Goal: Use online tool/utility

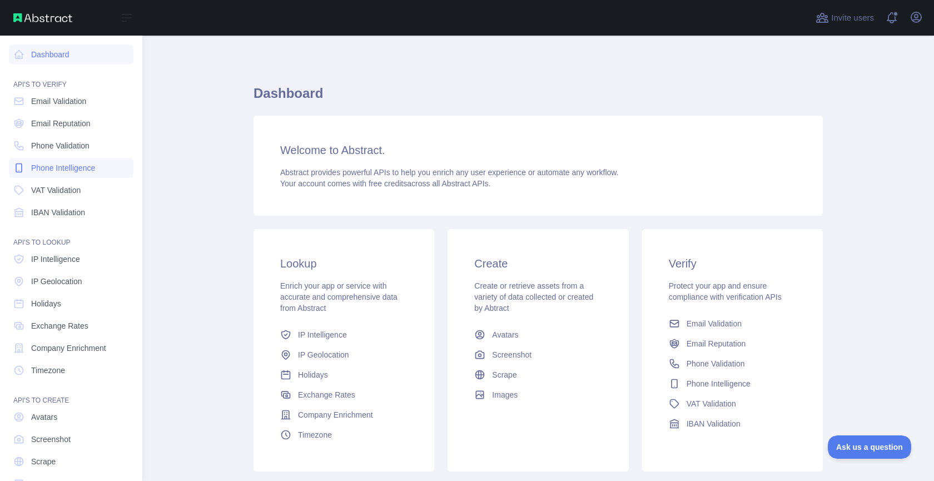
click at [53, 166] on span "Phone Intelligence" at bounding box center [63, 167] width 64 height 11
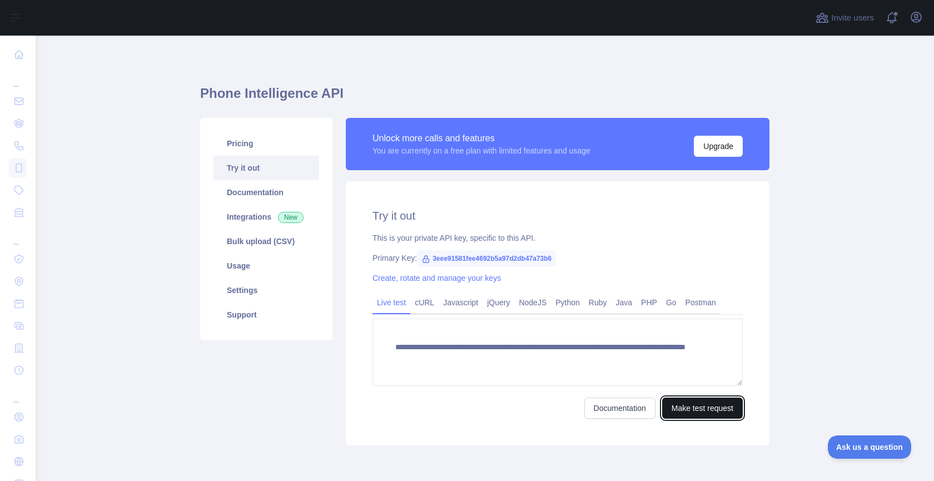
click at [695, 400] on button "Make test request" at bounding box center [702, 407] width 81 height 21
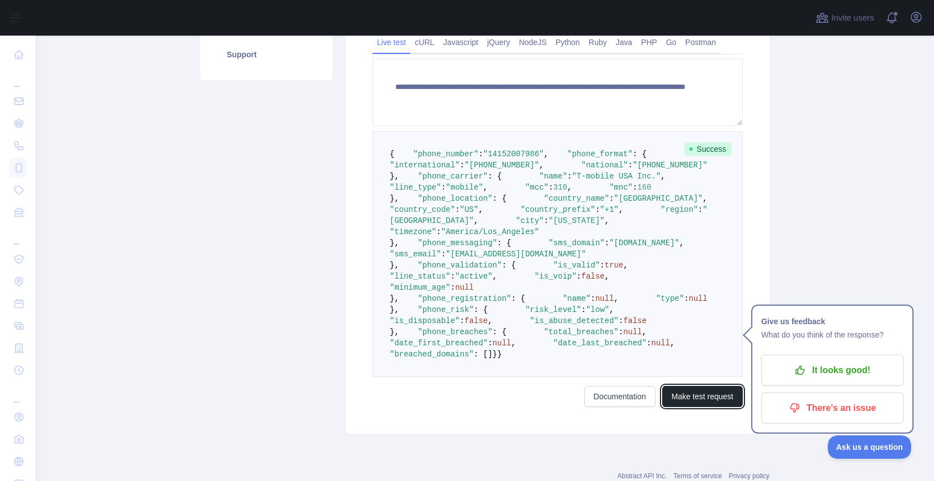
scroll to position [266, 0]
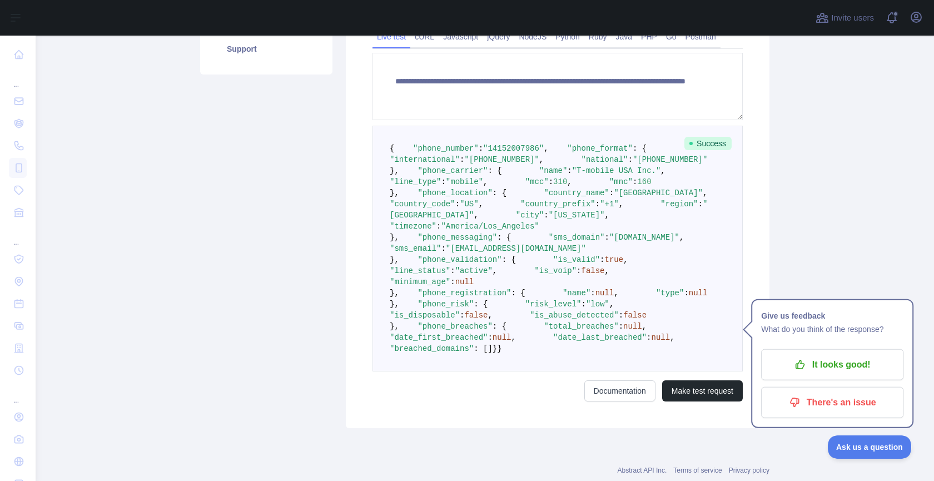
click at [609, 186] on span ""mnc"" at bounding box center [620, 181] width 23 height 9
click at [525, 186] on span ""mcc"" at bounding box center [536, 181] width 23 height 9
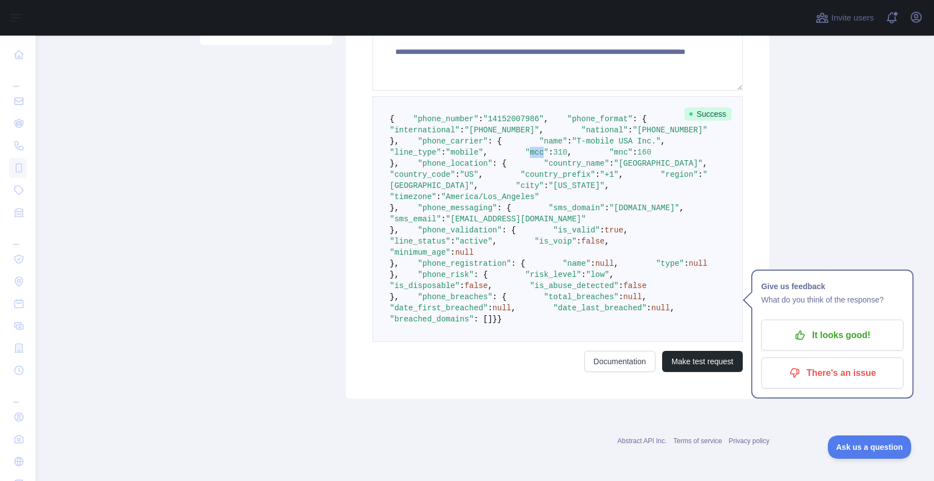
scroll to position [503, 0]
click at [460, 290] on span ""is_disposable"" at bounding box center [425, 285] width 70 height 9
drag, startPoint x: 476, startPoint y: 119, endPoint x: 428, endPoint y: 108, distance: 49.1
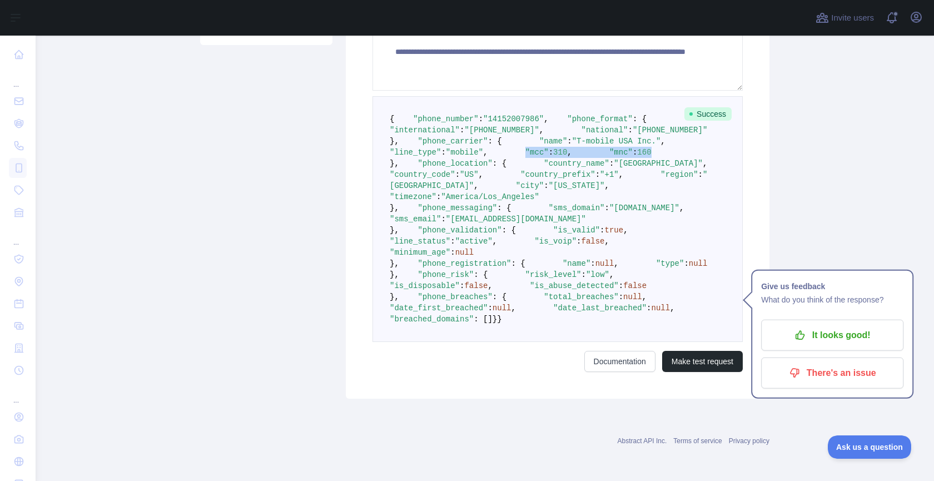
click at [428, 108] on pre "{ "phone_number" : "[PHONE_NUMBER]" , "phone_format" : { "international" : "[PH…" at bounding box center [557, 219] width 370 height 246
drag, startPoint x: 435, startPoint y: 338, endPoint x: 553, endPoint y: 342, distance: 119.0
click at [553, 342] on pre "{ "phone_number" : "[PHONE_NUMBER]" , "phone_format" : { "international" : "[PH…" at bounding box center [557, 219] width 370 height 246
click at [573, 337] on pre "{ "phone_number" : "[PHONE_NUMBER]" , "phone_format" : { "international" : "[PH…" at bounding box center [557, 219] width 370 height 246
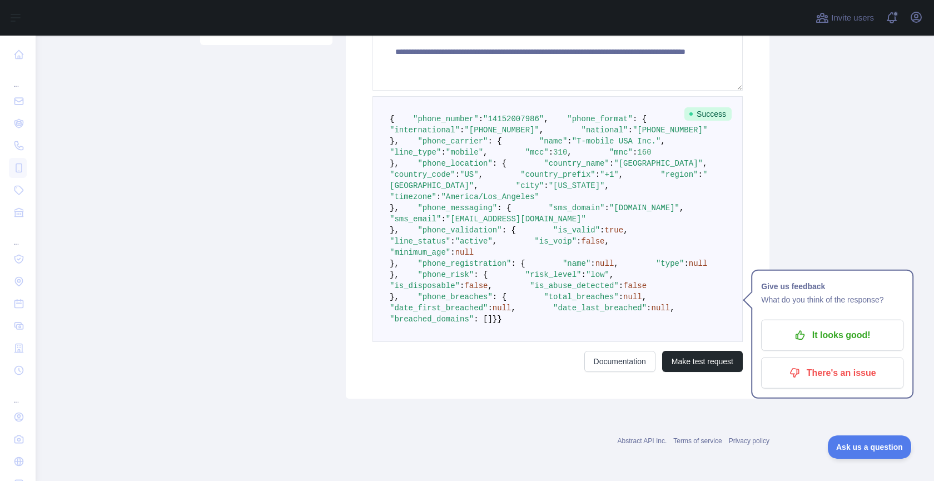
scroll to position [335, 0]
drag, startPoint x: 406, startPoint y: 92, endPoint x: 445, endPoint y: 317, distance: 228.4
click at [445, 317] on pre "{ "phone_number" : "[PHONE_NUMBER]" , "phone_format" : { "international" : "[PH…" at bounding box center [557, 219] width 370 height 246
